Goal: Find specific page/section: Find specific page/section

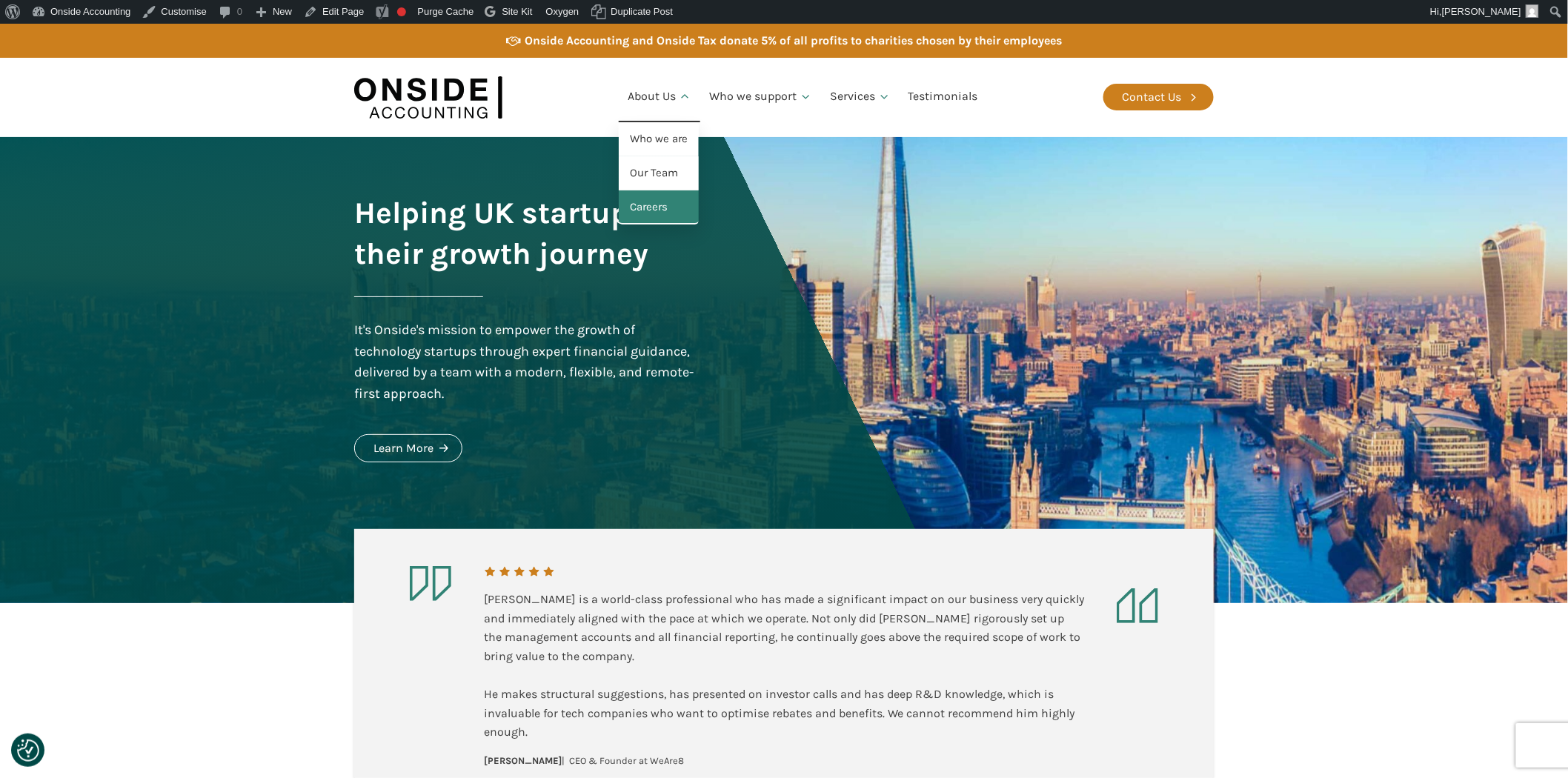
click at [669, 205] on link "Careers" at bounding box center [659, 207] width 80 height 34
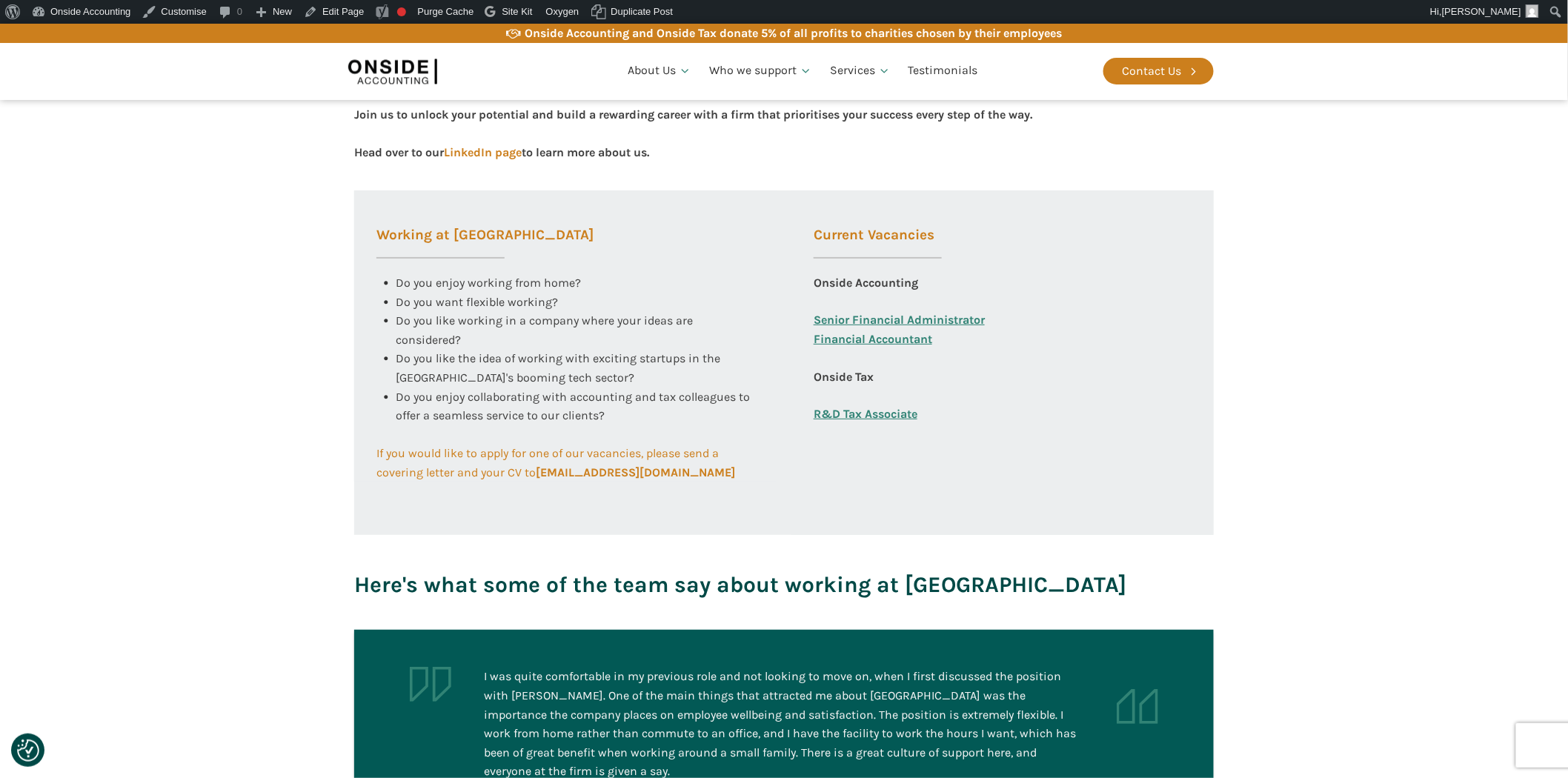
scroll to position [329, 0]
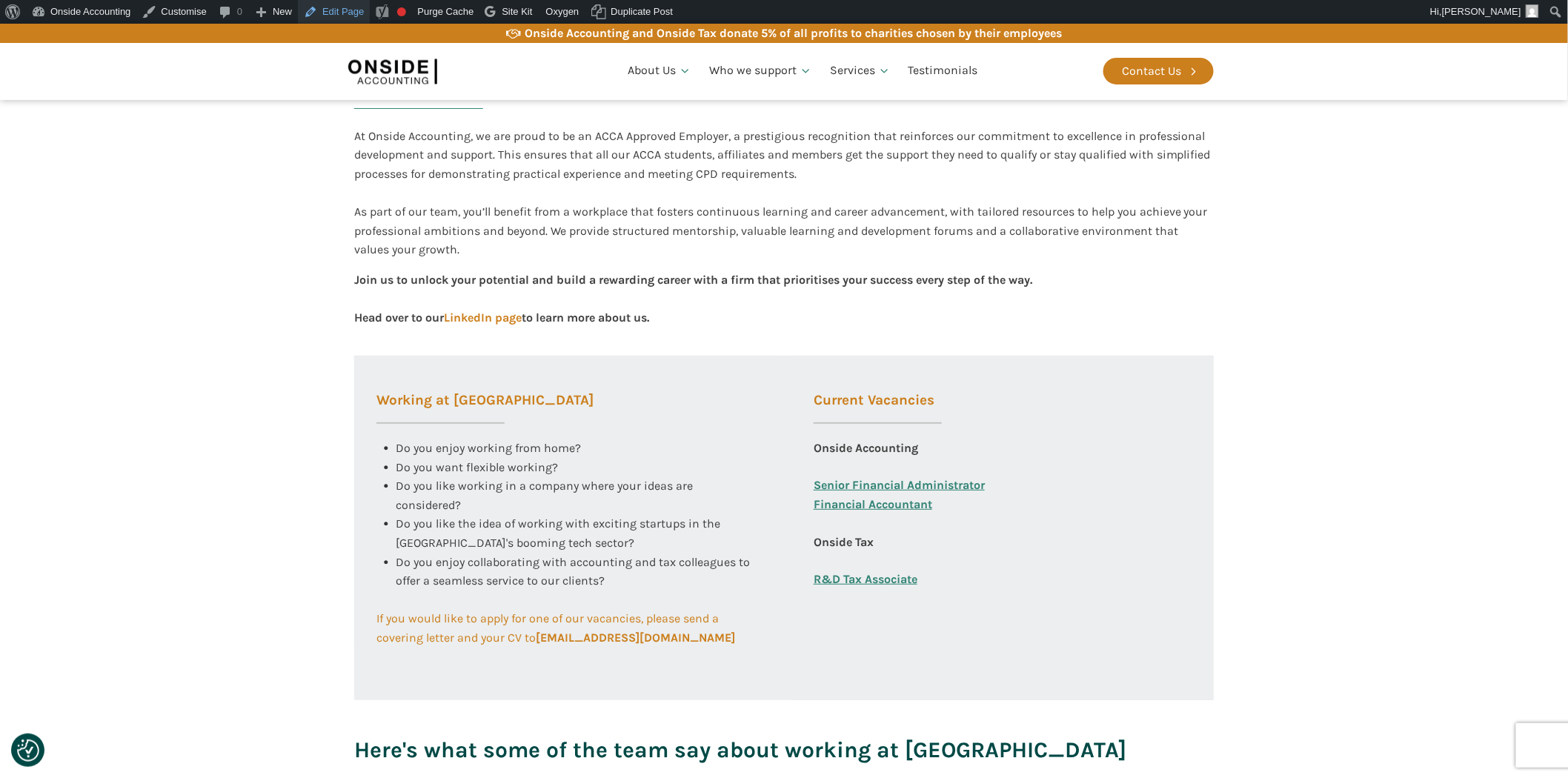
click at [338, 11] on link "Edit Page" at bounding box center [334, 12] width 72 height 24
